Goal: Task Accomplishment & Management: Manage account settings

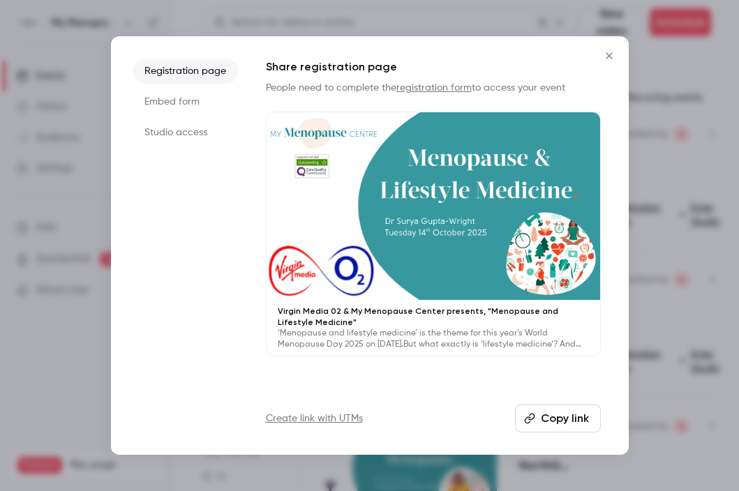
scroll to position [2542, 0]
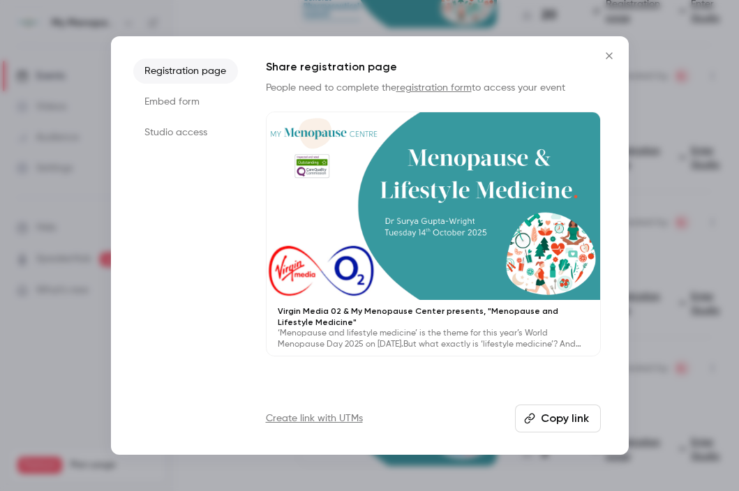
click at [609, 57] on icon "Close" at bounding box center [609, 55] width 6 height 6
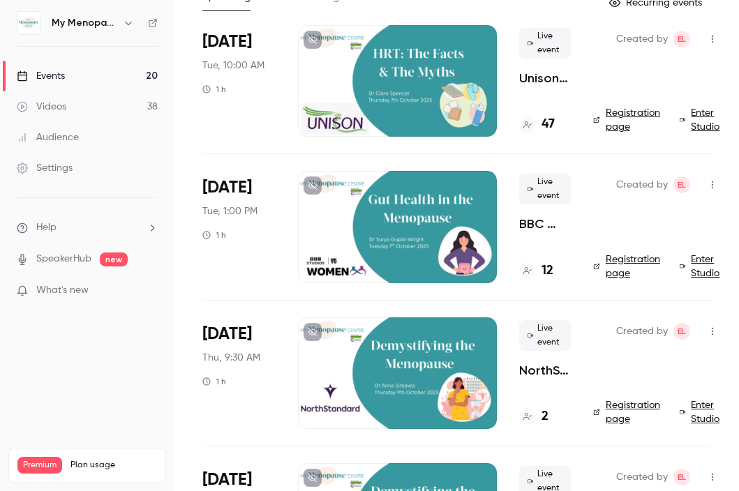
scroll to position [0, 0]
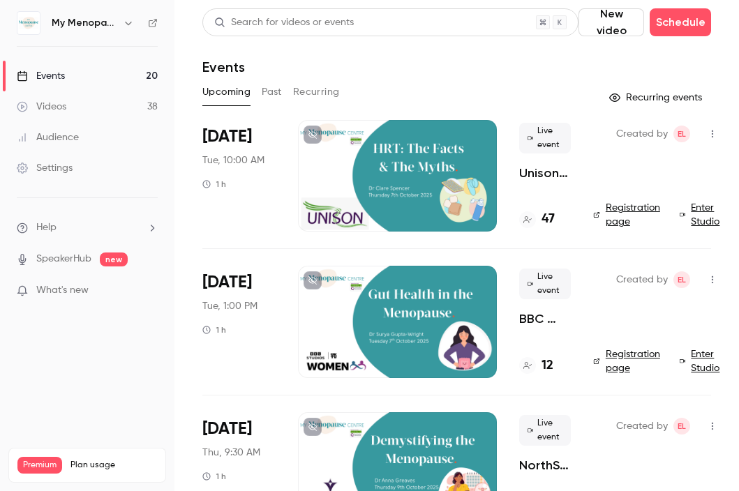
click at [399, 178] on div at bounding box center [397, 176] width 199 height 112
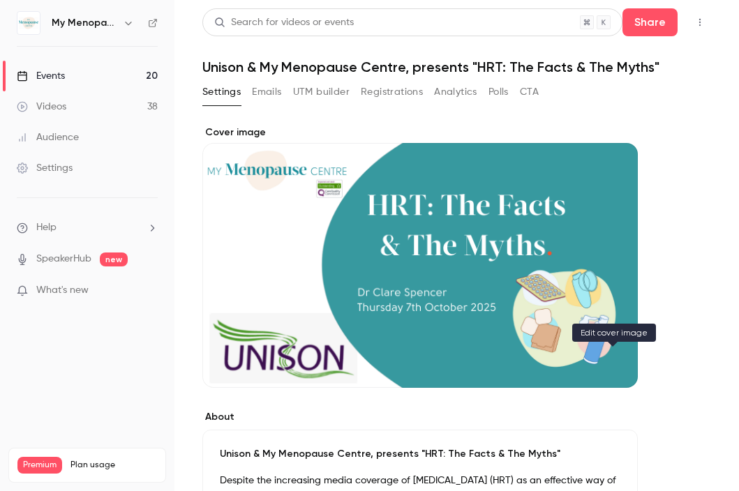
click at [610, 362] on icon "Cover image" at bounding box center [612, 362] width 15 height 11
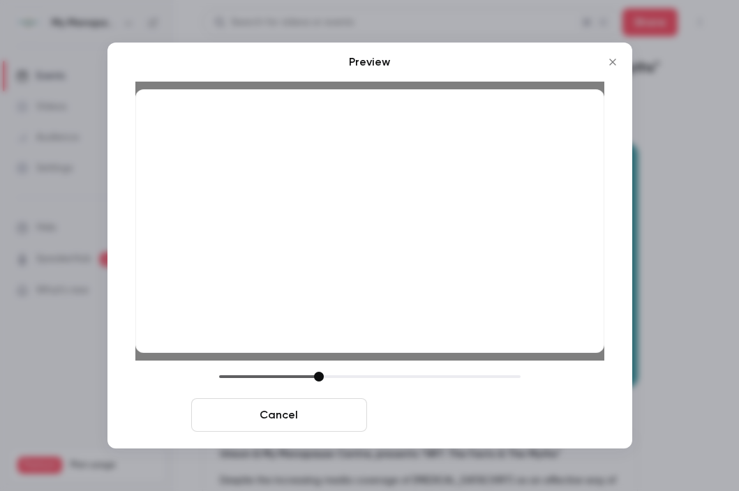
click at [461, 420] on button "Save cover" at bounding box center [461, 416] width 176 height 34
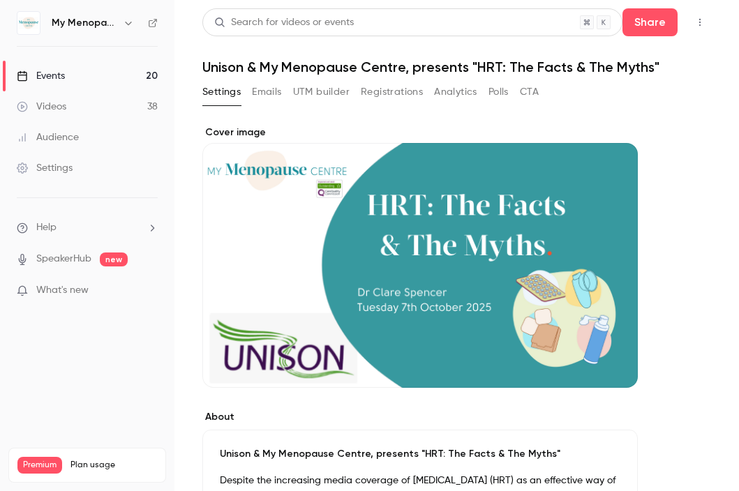
click at [58, 77] on div "Events" at bounding box center [41, 76] width 48 height 14
